Goal: Task Accomplishment & Management: Manage account settings

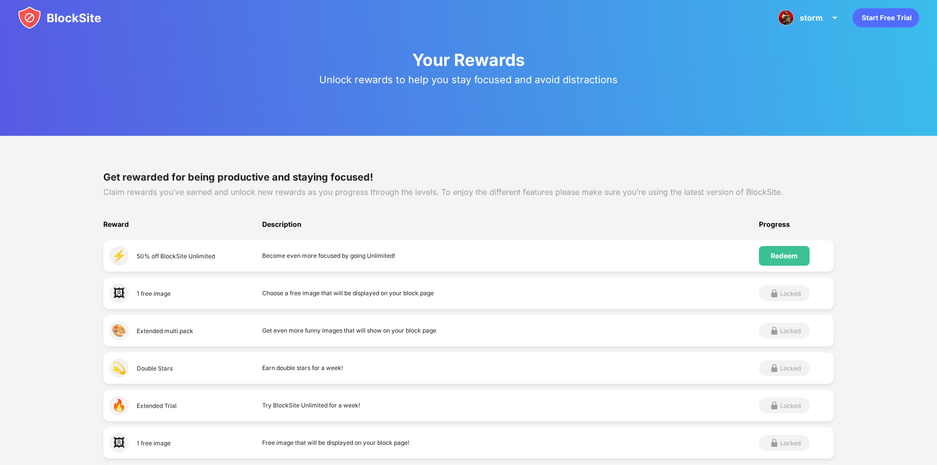
click at [31, 10] on img at bounding box center [60, 18] width 84 height 24
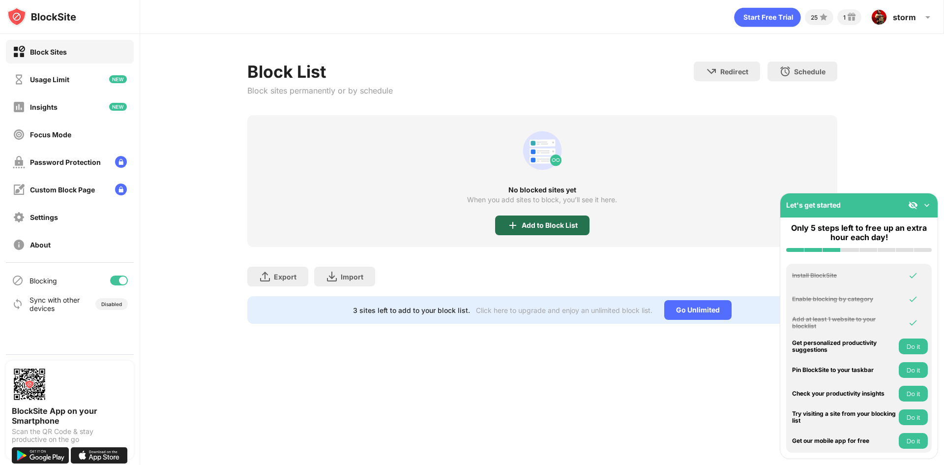
click at [541, 221] on div "Add to Block List" at bounding box center [550, 225] width 56 height 8
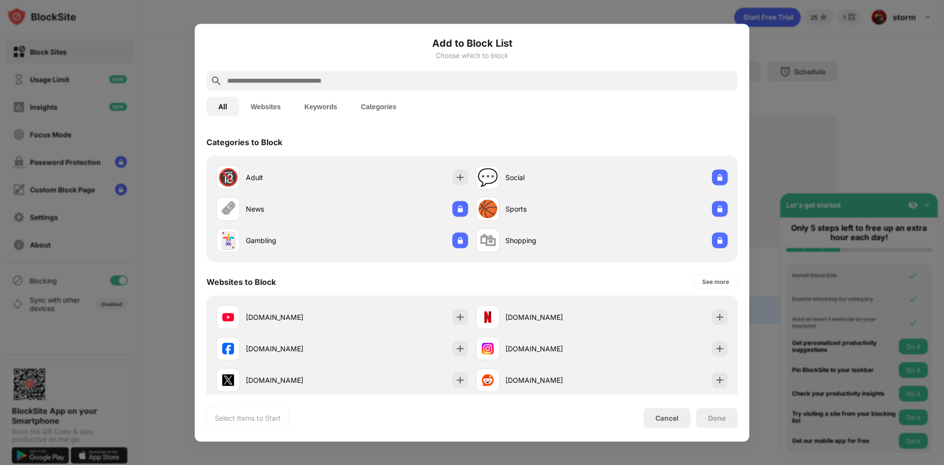
click at [403, 89] on div at bounding box center [472, 81] width 531 height 20
drag, startPoint x: 393, startPoint y: 82, endPoint x: 399, endPoint y: 85, distance: 7.3
click at [399, 85] on input "text" at bounding box center [480, 81] width 508 height 12
click at [272, 112] on button "Websites" at bounding box center [266, 106] width 54 height 20
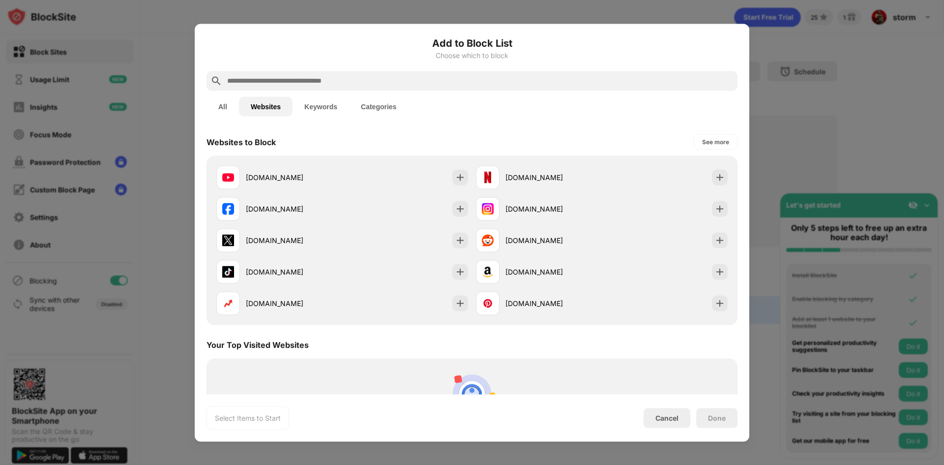
click at [268, 82] on input "text" at bounding box center [480, 81] width 508 height 12
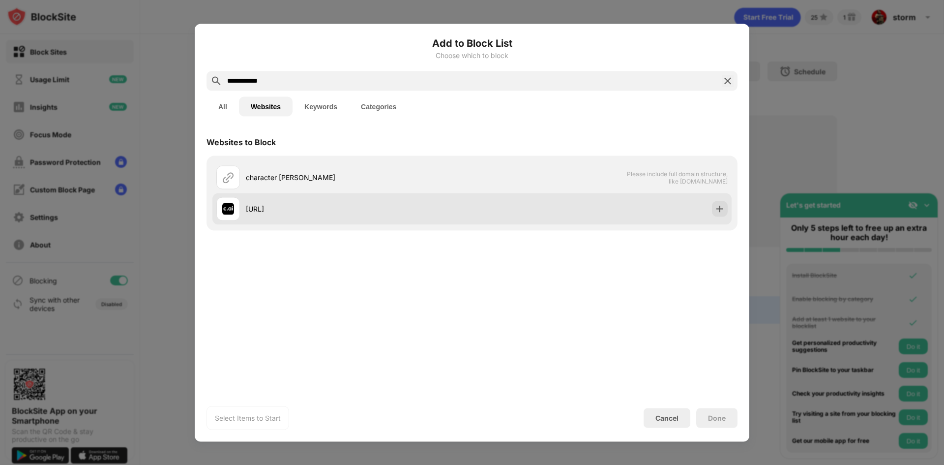
type input "**********"
click at [334, 219] on div "[URL]" at bounding box center [344, 209] width 256 height 24
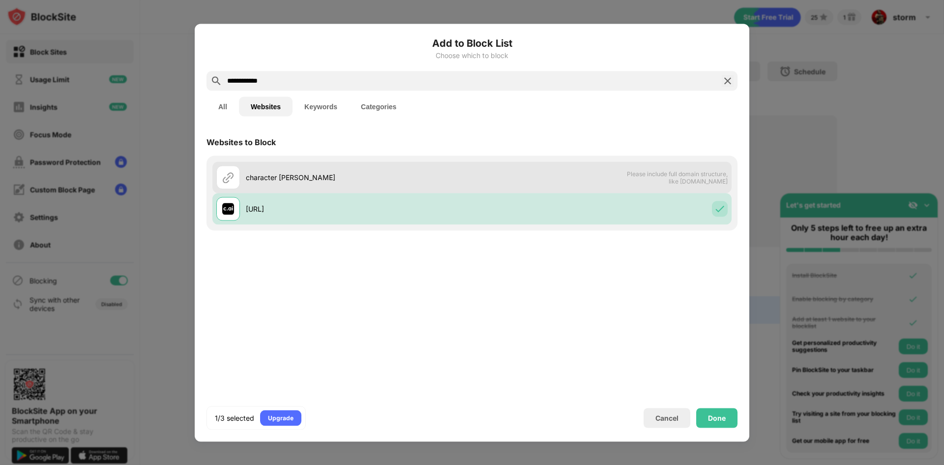
click at [519, 182] on div "character ai Please include full domain structure, like domain.com" at bounding box center [471, 176] width 519 height 31
click at [526, 179] on div "character ai Please include full domain structure, like domain.com" at bounding box center [471, 176] width 519 height 31
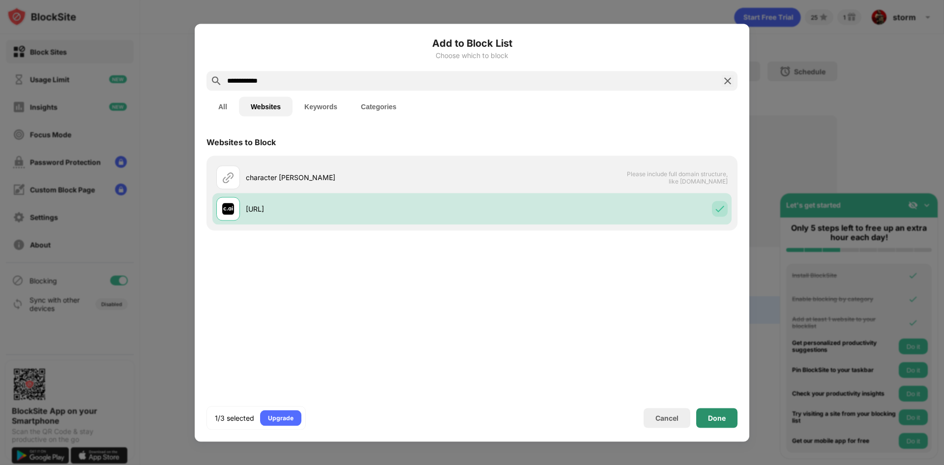
click at [717, 418] on div "Done" at bounding box center [717, 418] width 18 height 8
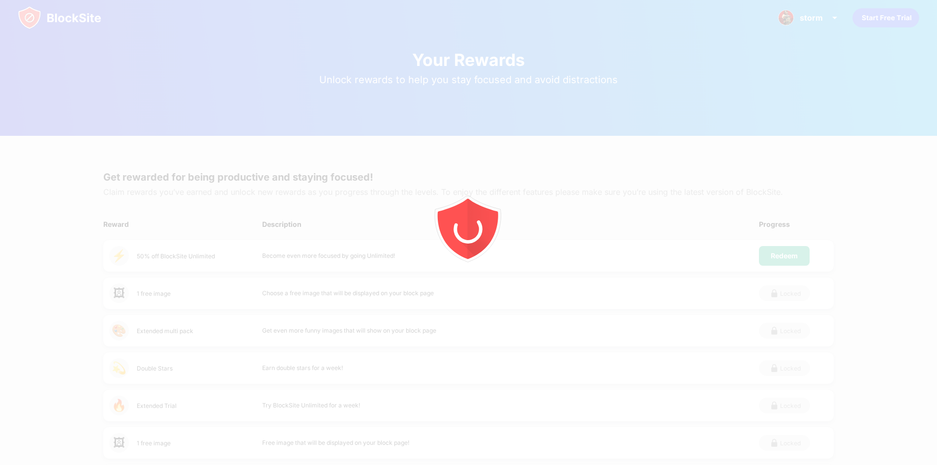
click at [63, 18] on img at bounding box center [60, 18] width 84 height 24
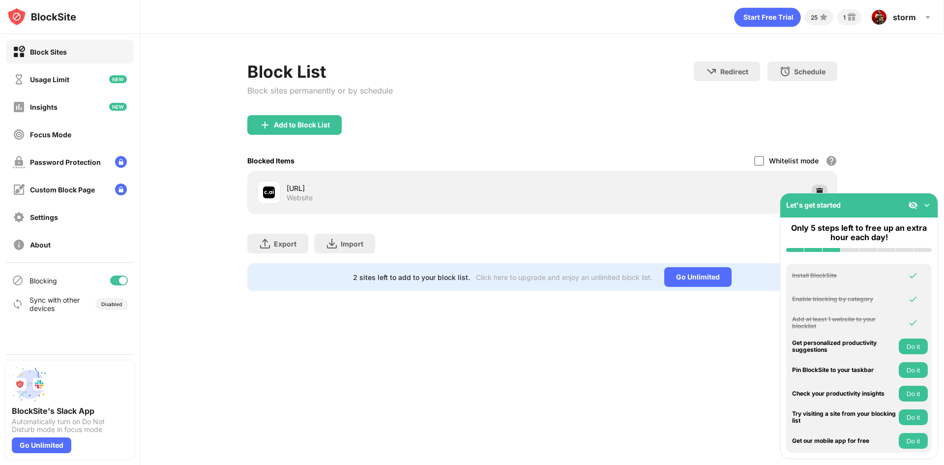
click at [821, 189] on img at bounding box center [820, 192] width 10 height 10
